Goal: Check status: Check status

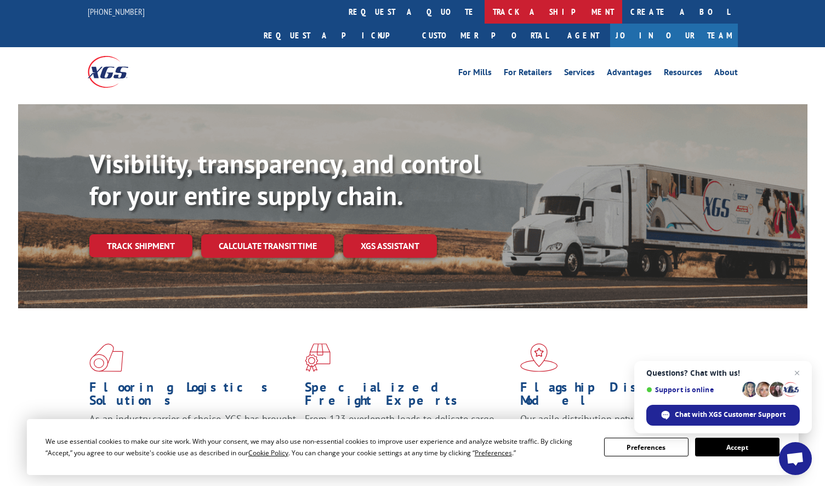
click at [485, 8] on link "track a shipment" at bounding box center [554, 12] width 138 height 24
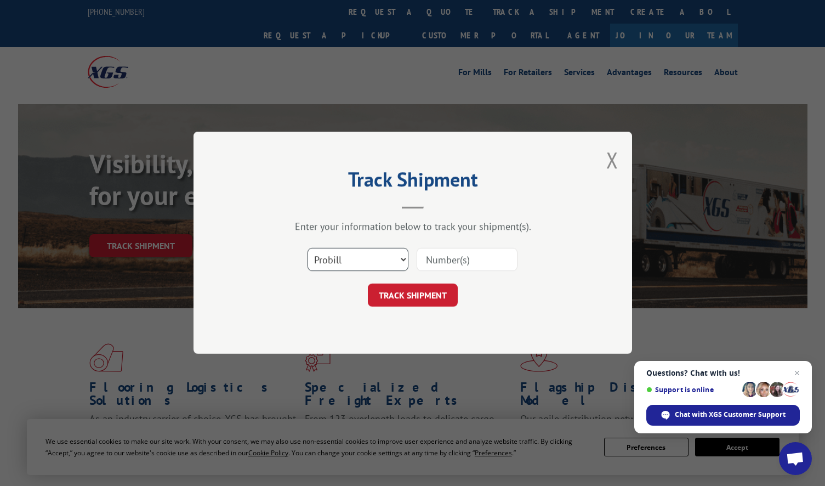
drag, startPoint x: 359, startPoint y: 259, endPoint x: 354, endPoint y: 271, distance: 12.5
click at [359, 260] on select "Select category... Probill BOL PO" at bounding box center [358, 259] width 101 height 23
select select "po"
click at [308, 248] on select "Select category... Probill BOL PO" at bounding box center [358, 259] width 101 height 23
click at [480, 264] on input at bounding box center [467, 259] width 101 height 23
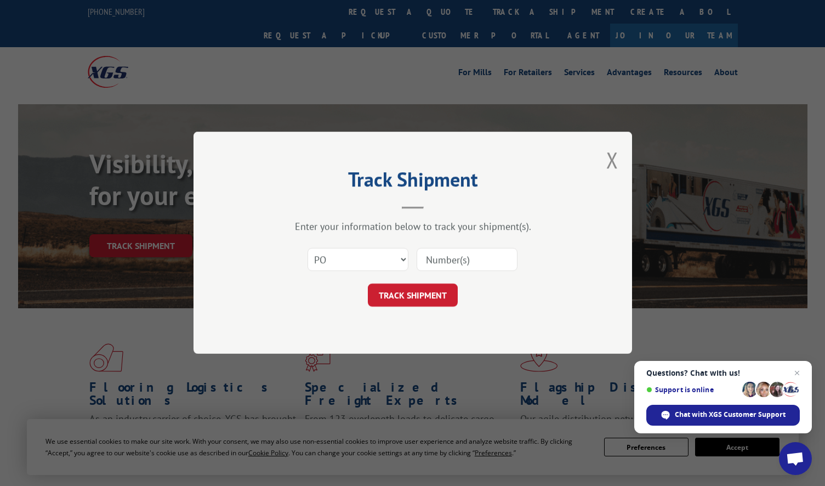
paste input "295524726"
type input "295524726"
click at [412, 306] on button "TRACK SHIPMENT" at bounding box center [413, 295] width 90 height 23
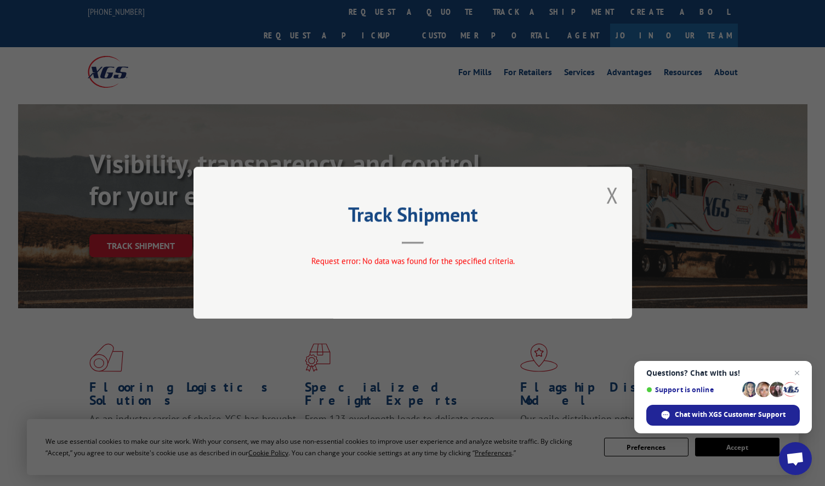
click at [619, 199] on div "Track Shipment Request error: No data was found for the specified criteria." at bounding box center [413, 243] width 439 height 152
click at [609, 192] on button "Close modal" at bounding box center [612, 194] width 12 height 29
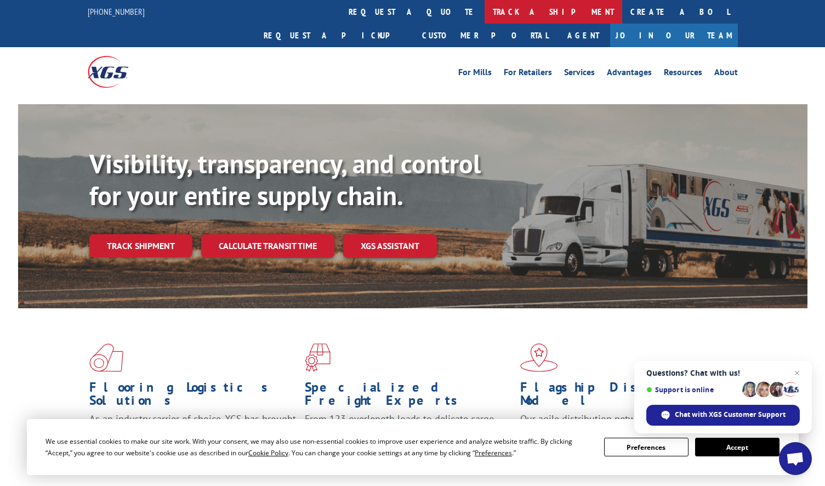
click at [485, 17] on link "track a shipment" at bounding box center [554, 12] width 138 height 24
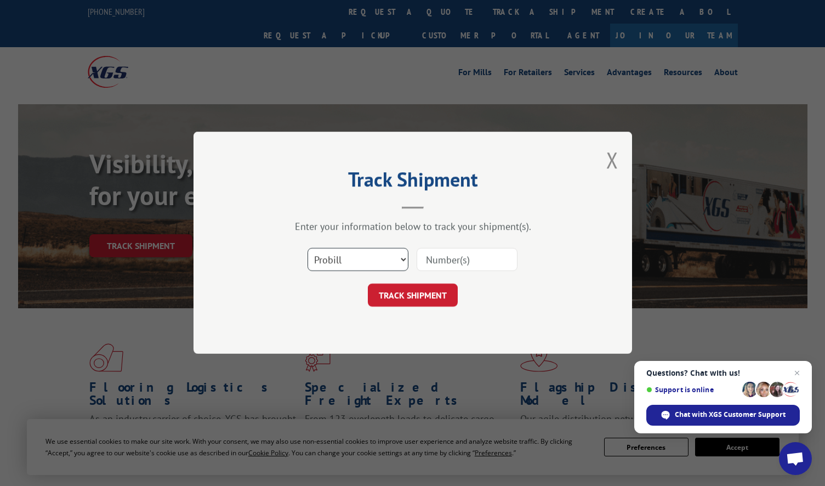
click at [368, 252] on select "Select category... Probill BOL PO" at bounding box center [358, 259] width 101 height 23
select select "po"
click at [308, 248] on select "Select category... Probill BOL PO" at bounding box center [358, 259] width 101 height 23
click at [460, 266] on input at bounding box center [467, 259] width 101 height 23
paste input "295566197"
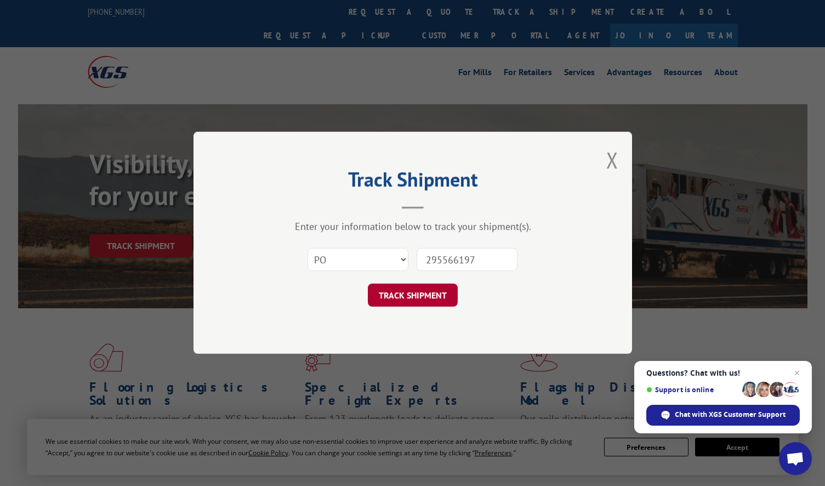
type input "295566197"
click at [419, 294] on button "TRACK SHIPMENT" at bounding box center [413, 295] width 90 height 23
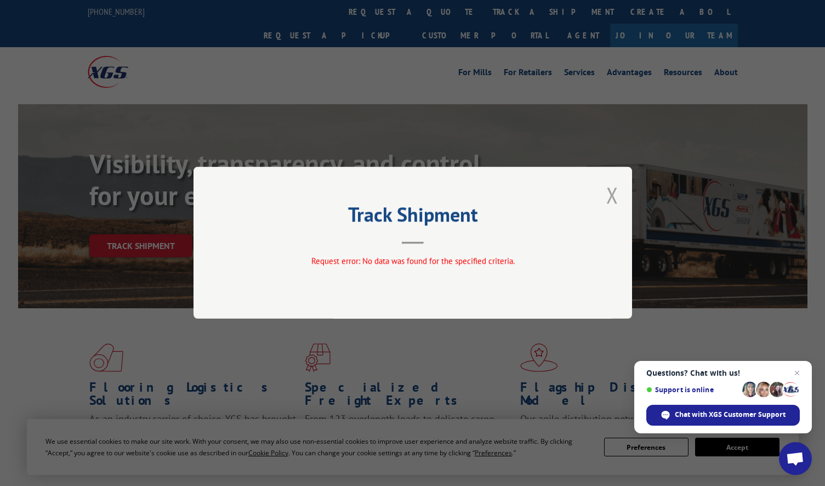
click at [615, 198] on button "Close modal" at bounding box center [612, 194] width 12 height 29
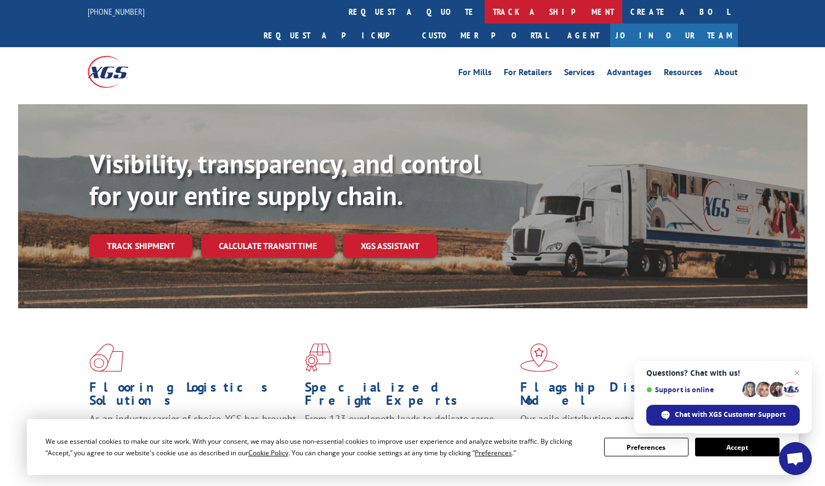
click at [485, 15] on link "track a shipment" at bounding box center [554, 12] width 138 height 24
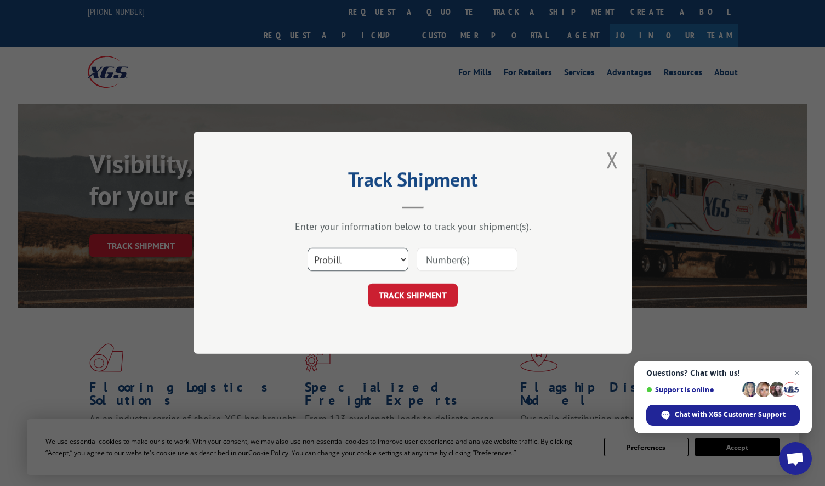
drag, startPoint x: 388, startPoint y: 256, endPoint x: 384, endPoint y: 264, distance: 8.6
click at [388, 257] on select "Select category... Probill BOL PO" at bounding box center [358, 259] width 101 height 23
select select "po"
click at [308, 248] on select "Select category... Probill BOL PO" at bounding box center [358, 259] width 101 height 23
click at [462, 269] on input at bounding box center [467, 259] width 101 height 23
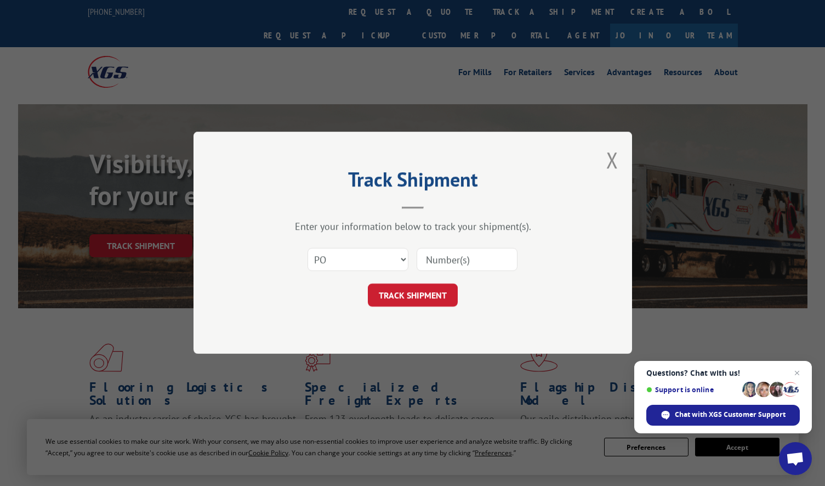
paste input "295633399"
type input "295633399"
click at [413, 300] on button "TRACK SHIPMENT" at bounding box center [413, 295] width 90 height 23
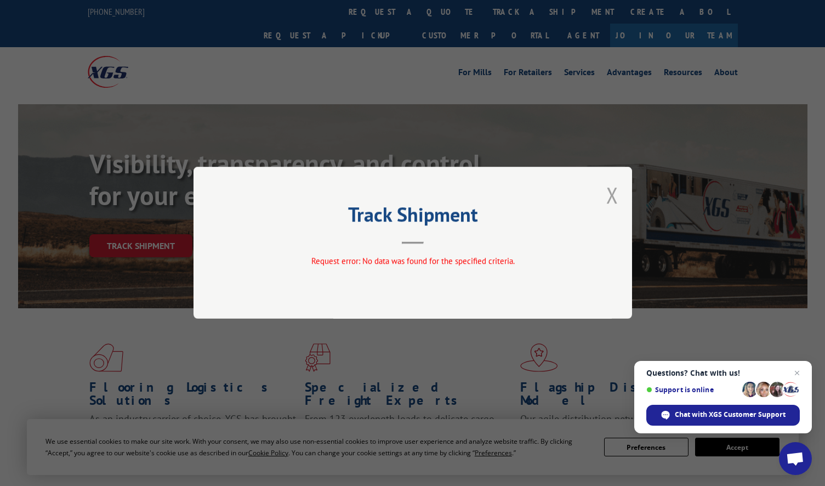
click at [616, 191] on button "Close modal" at bounding box center [612, 194] width 12 height 29
